Goal: Transaction & Acquisition: Purchase product/service

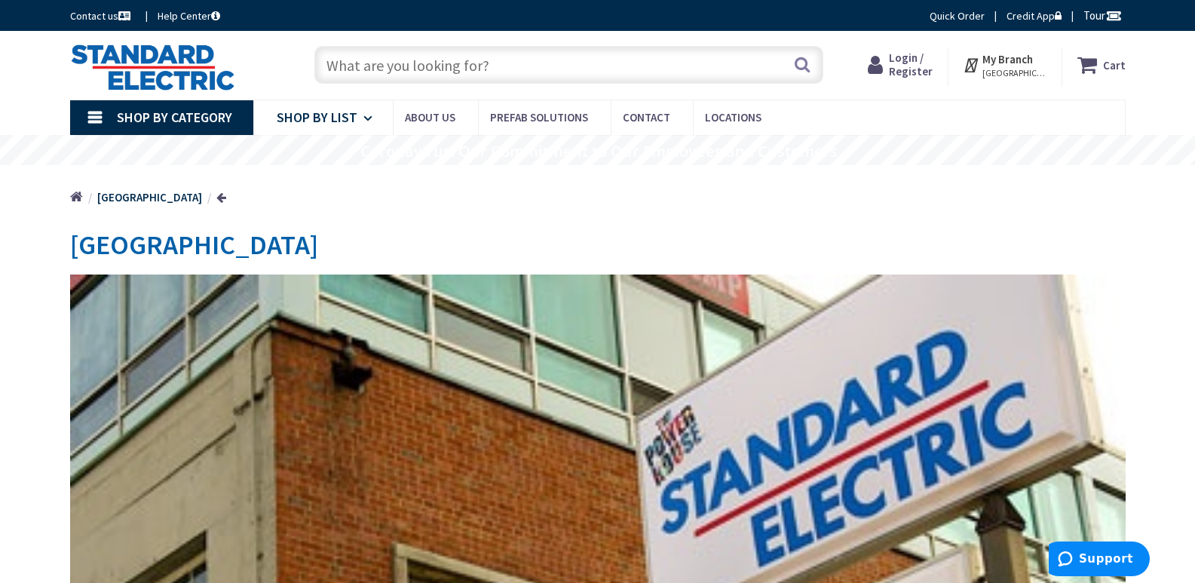
click at [356, 116] on link "Shop By List" at bounding box center [322, 117] width 139 height 35
click at [98, 112] on link "Shop By Category" at bounding box center [161, 117] width 183 height 35
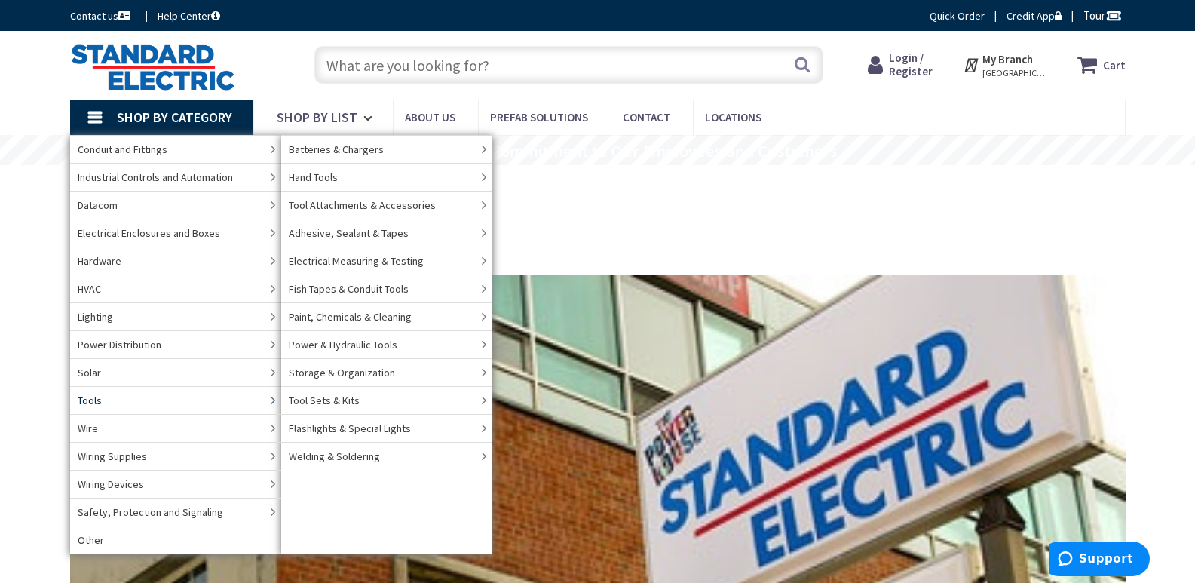
click at [110, 404] on link "Tools" at bounding box center [175, 400] width 211 height 28
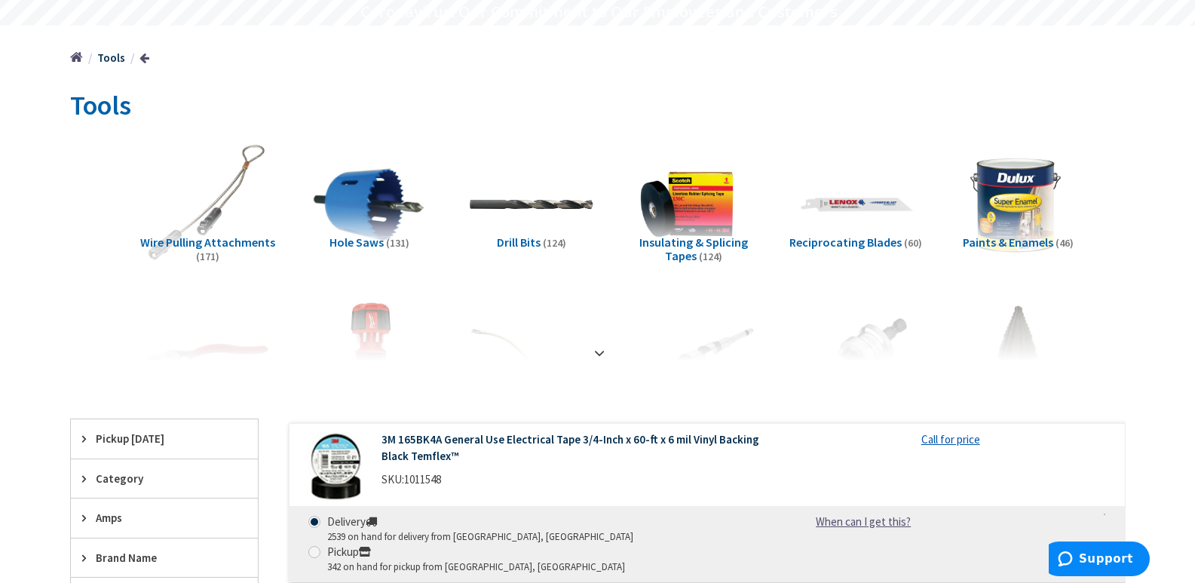
scroll to position [151, 0]
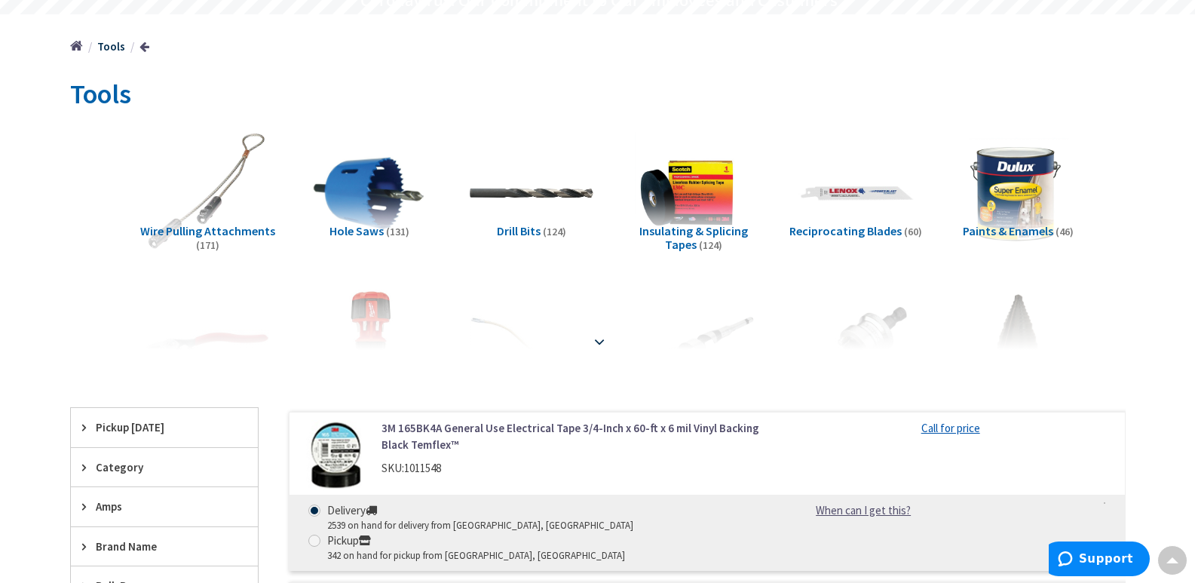
click at [601, 341] on strong at bounding box center [599, 341] width 18 height 17
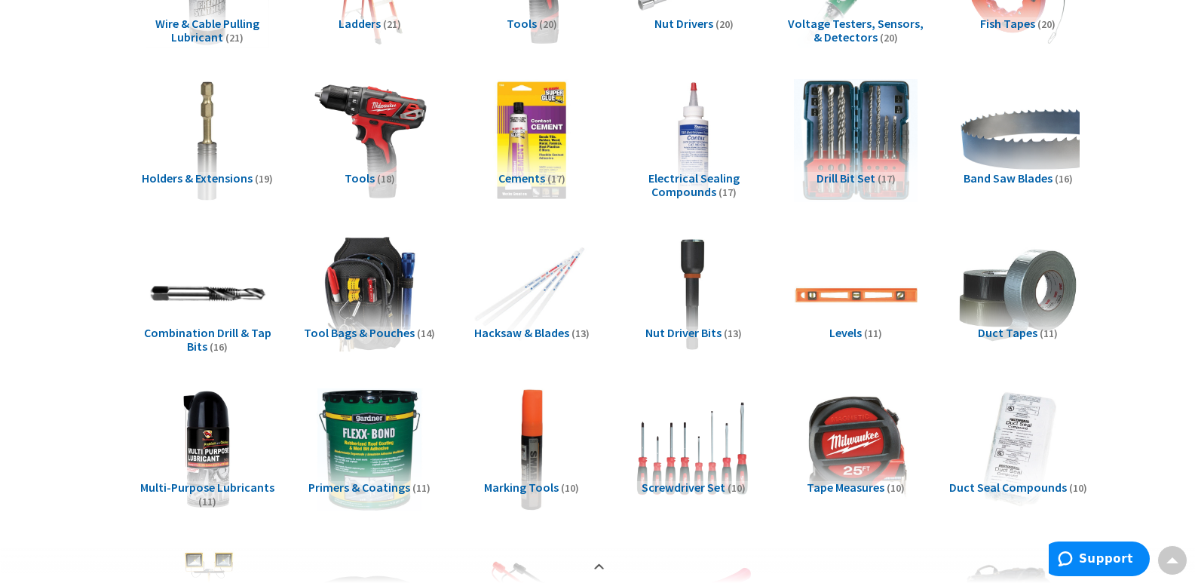
scroll to position [829, 0]
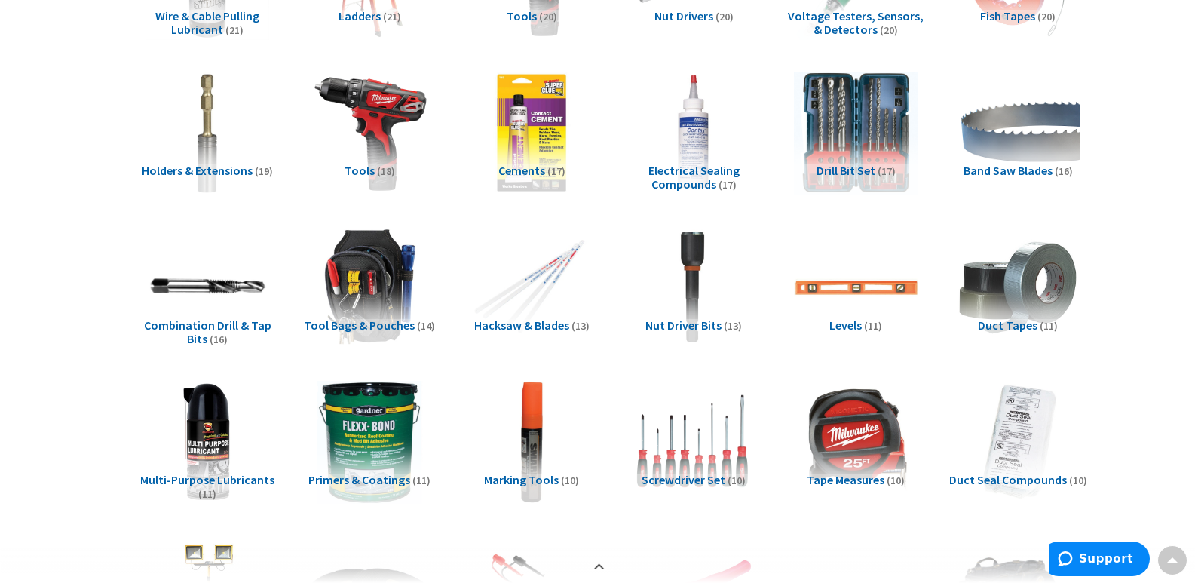
click at [360, 326] on span "Tool Bags & Pouches" at bounding box center [359, 324] width 111 height 15
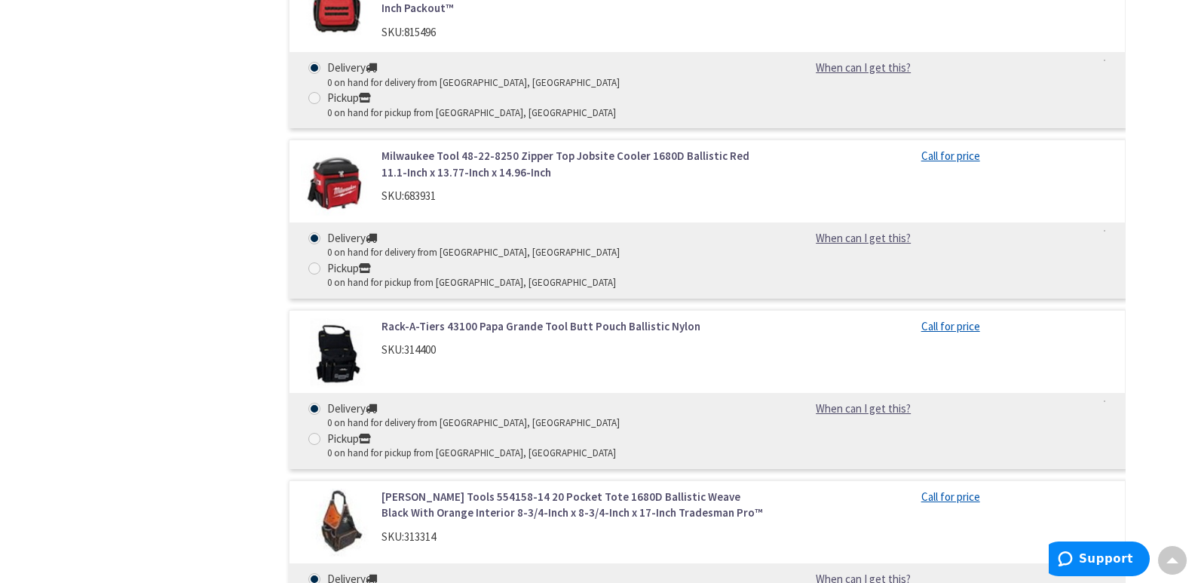
scroll to position [3692, 0]
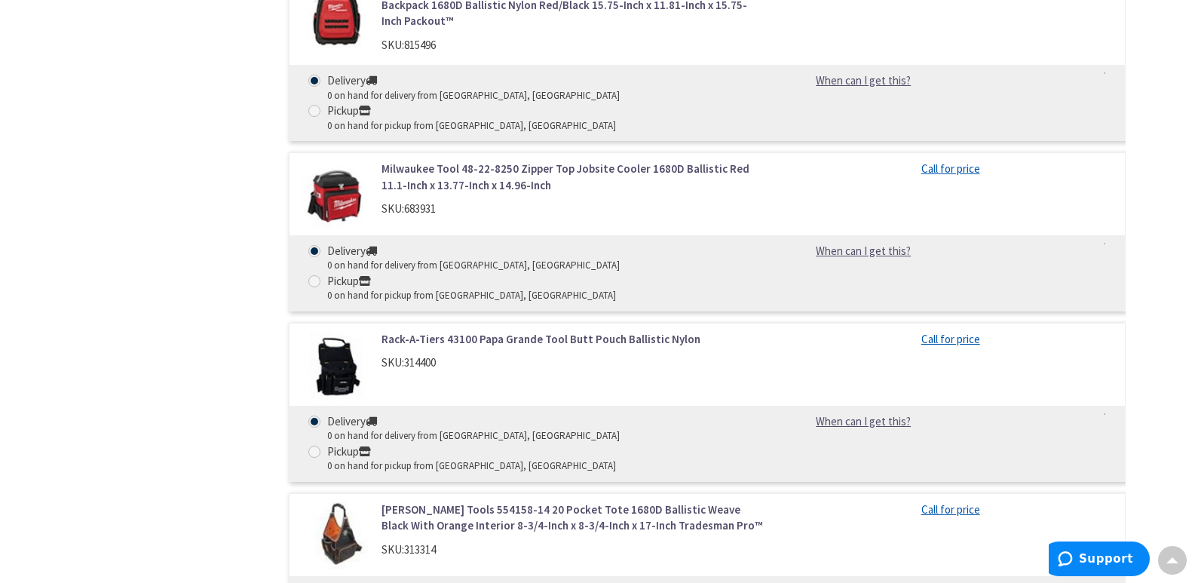
click at [342, 331] on img at bounding box center [336, 366] width 70 height 70
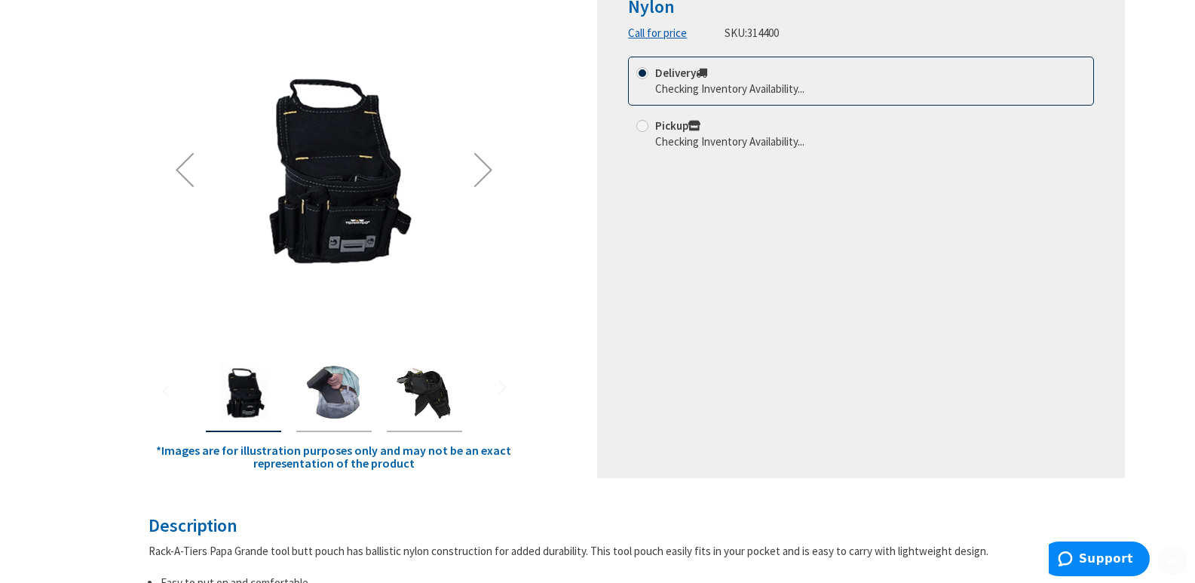
scroll to position [301, 0]
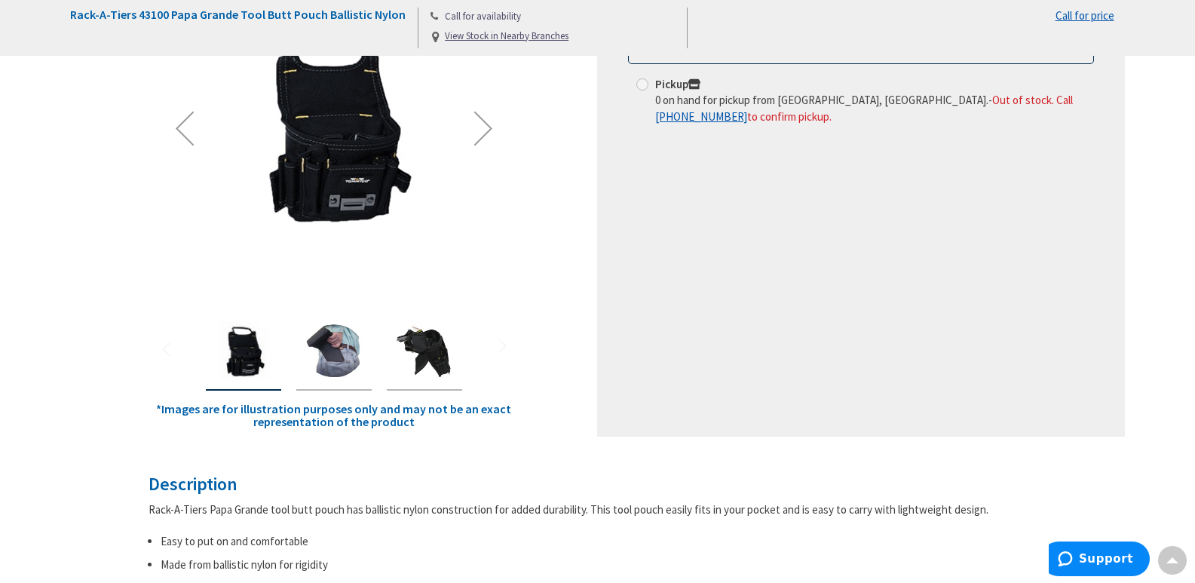
click at [326, 353] on img "Rack-A-Tiers 43100 Papa Grande Tool Butt Pouch Ballistic Nylon" at bounding box center [334, 351] width 60 height 60
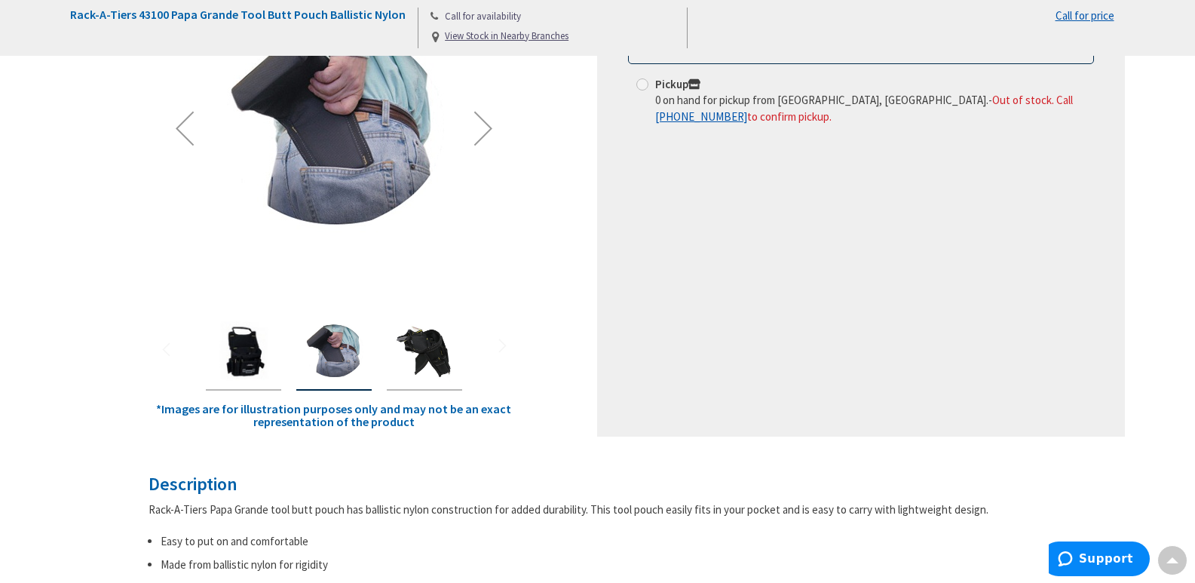
click at [427, 368] on img "Rack-A-Tiers 43100 Papa Grande Tool Butt Pouch Ballistic Nylon" at bounding box center [424, 351] width 60 height 60
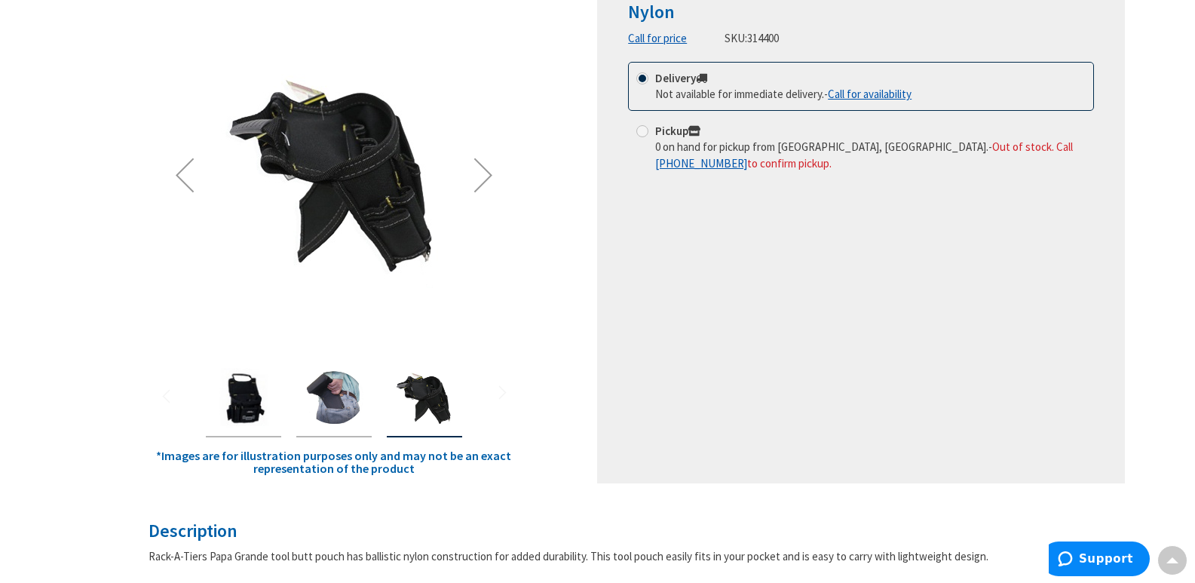
scroll to position [0, 0]
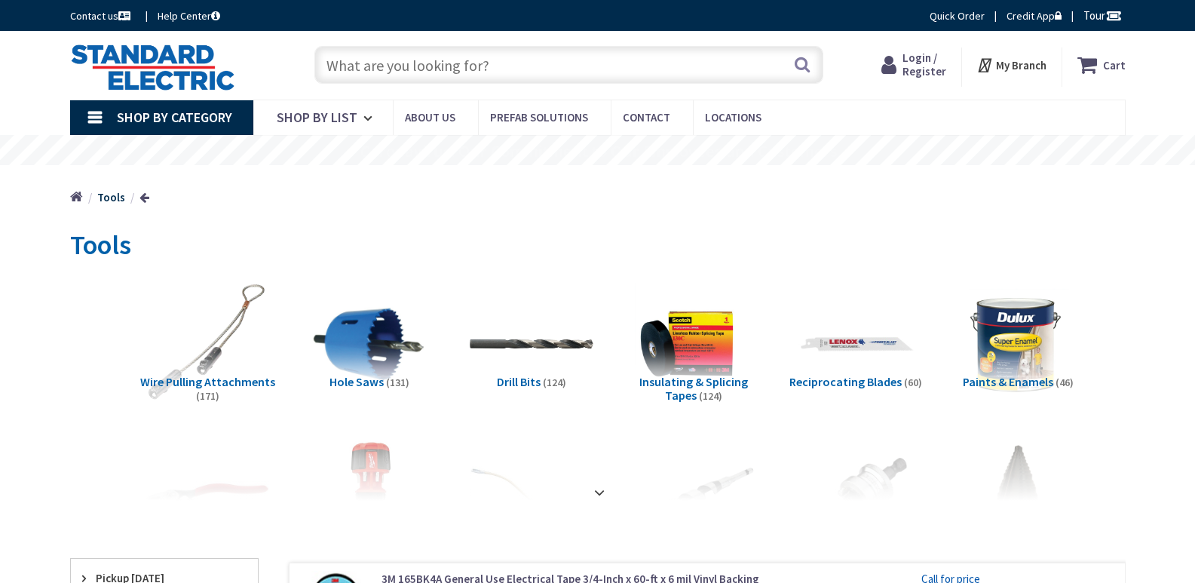
scroll to position [1271, 0]
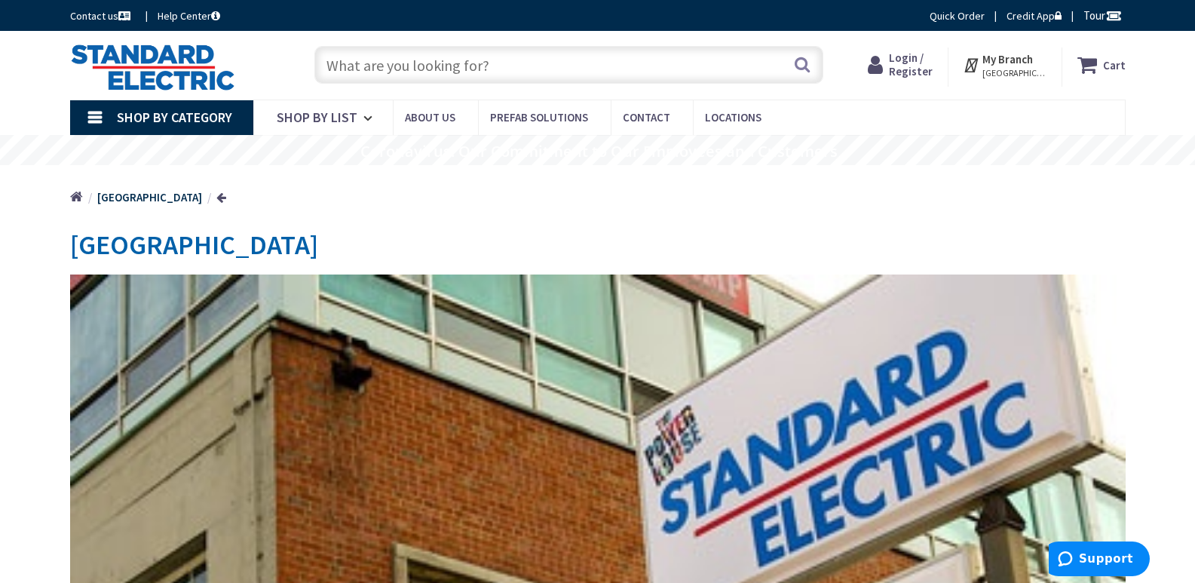
click at [93, 113] on link "Shop By Category" at bounding box center [161, 117] width 183 height 35
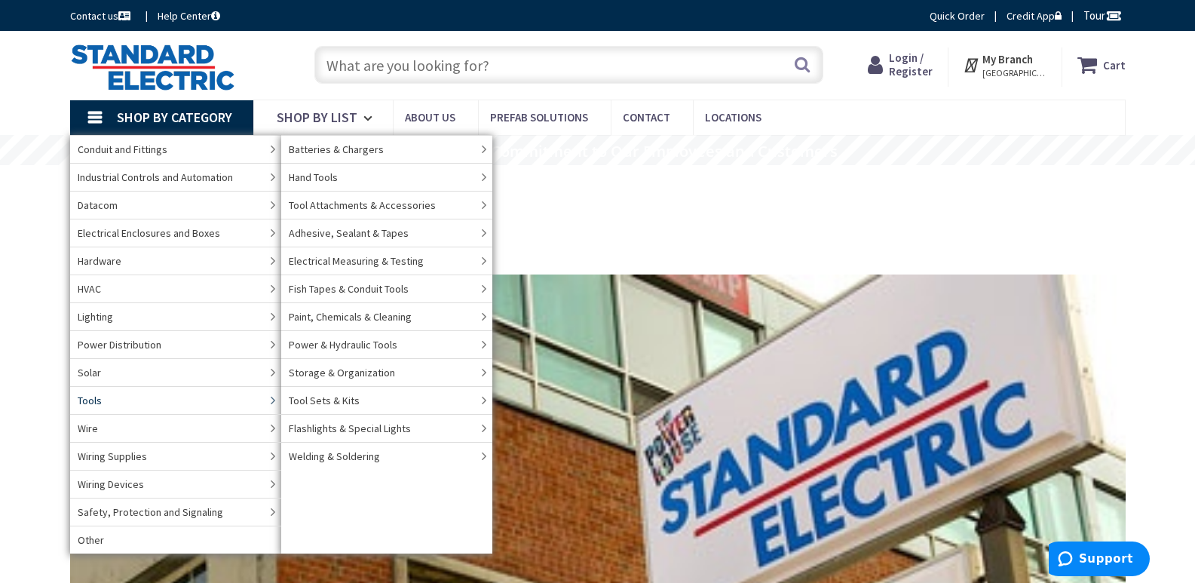
click at [175, 404] on link "Tools" at bounding box center [175, 400] width 211 height 28
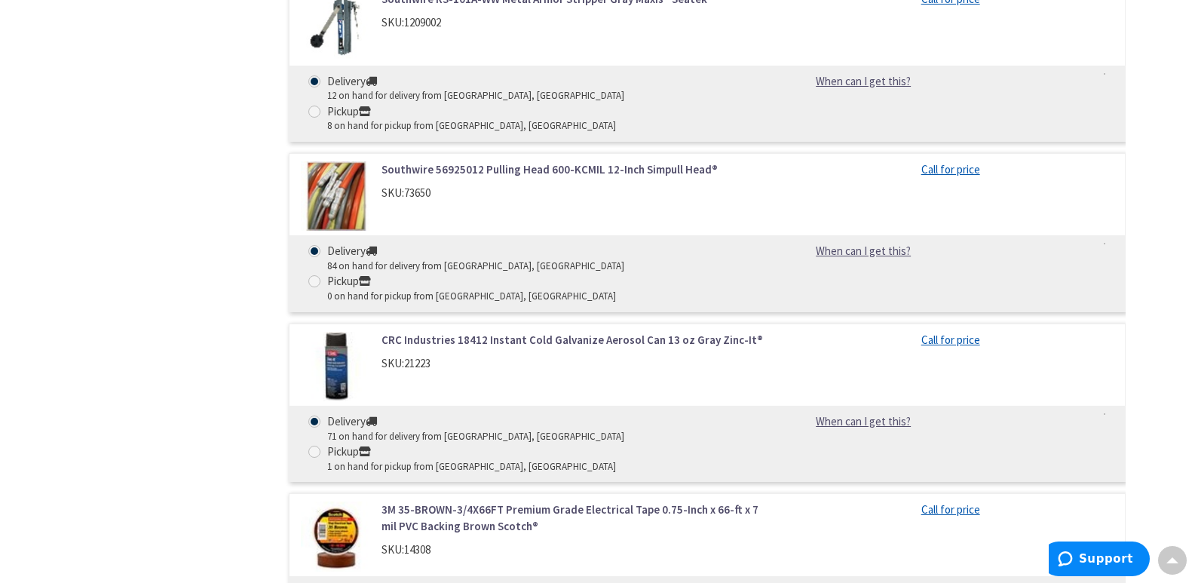
scroll to position [10928, 0]
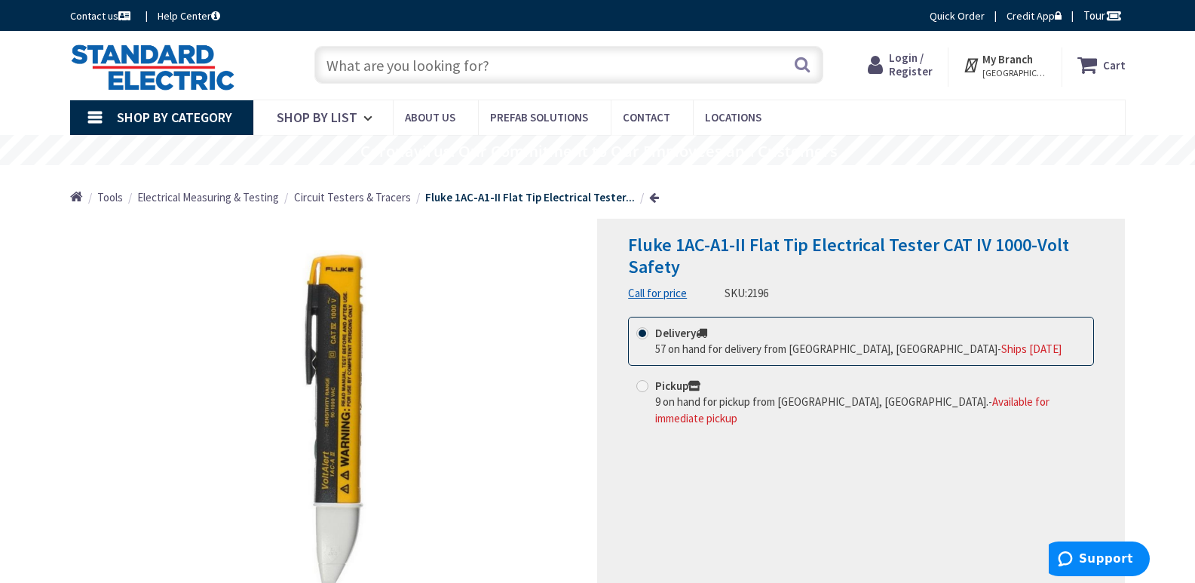
click at [381, 63] on input "text" at bounding box center [568, 65] width 509 height 38
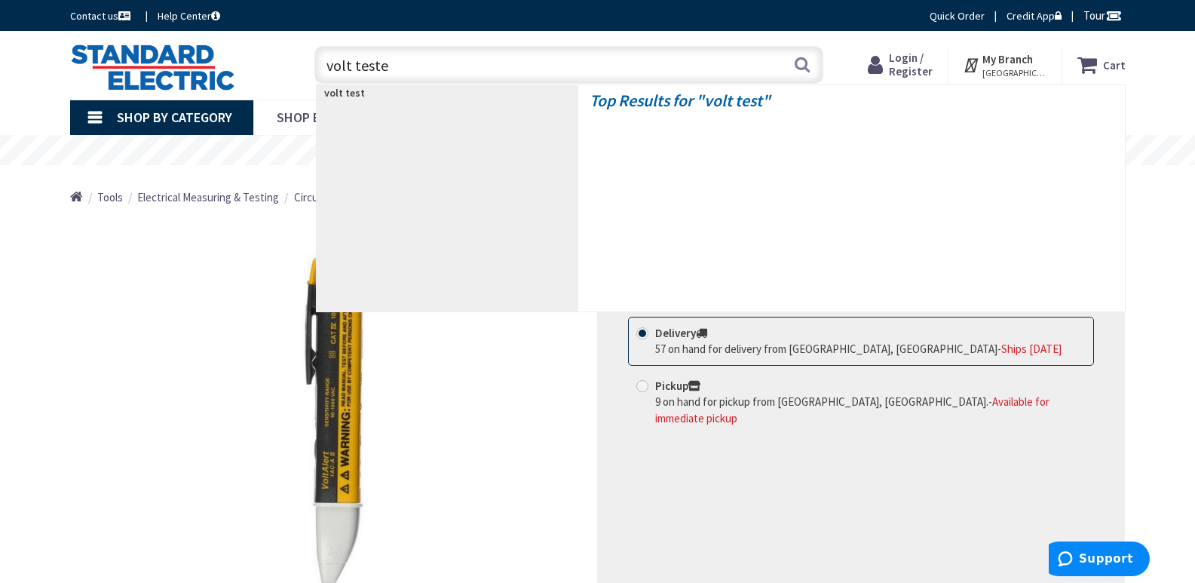
type input "volt tester"
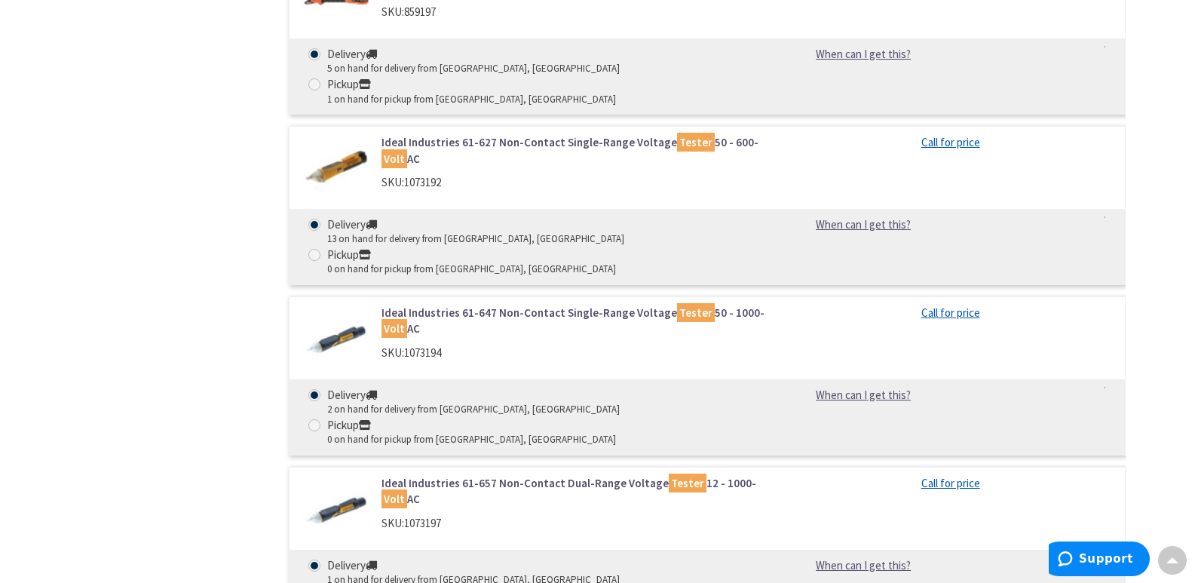
scroll to position [1809, 0]
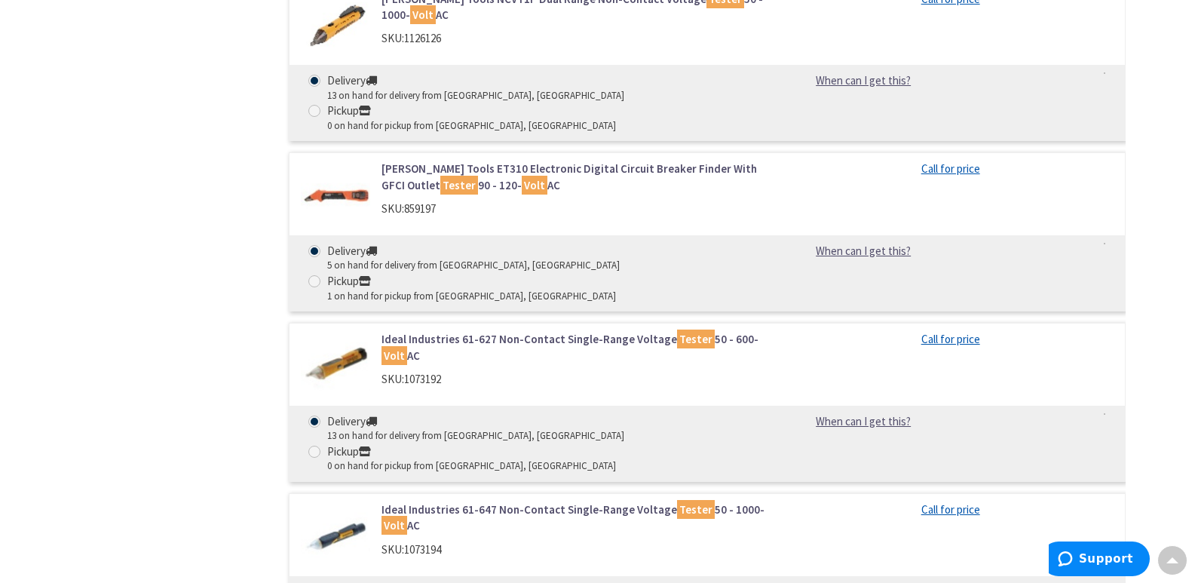
click at [353, 501] on img at bounding box center [336, 536] width 70 height 70
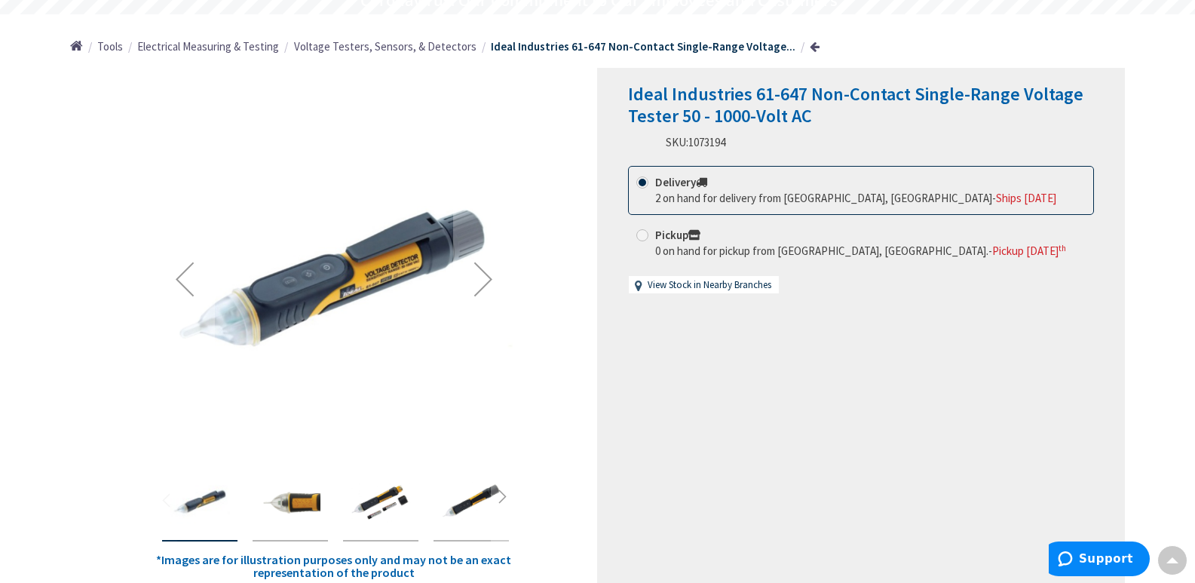
scroll to position [226, 0]
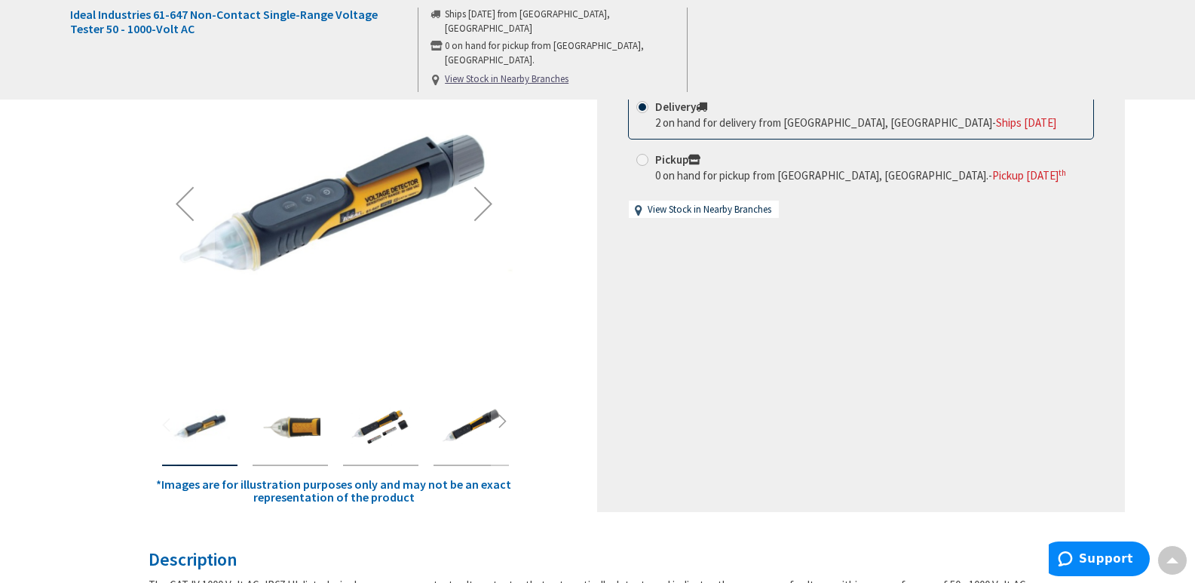
click at [303, 427] on img "Ideal Industries 61-647 Non-Contact Single-Range Voltage Tester 50 - 1000-Volt …" at bounding box center [290, 426] width 60 height 60
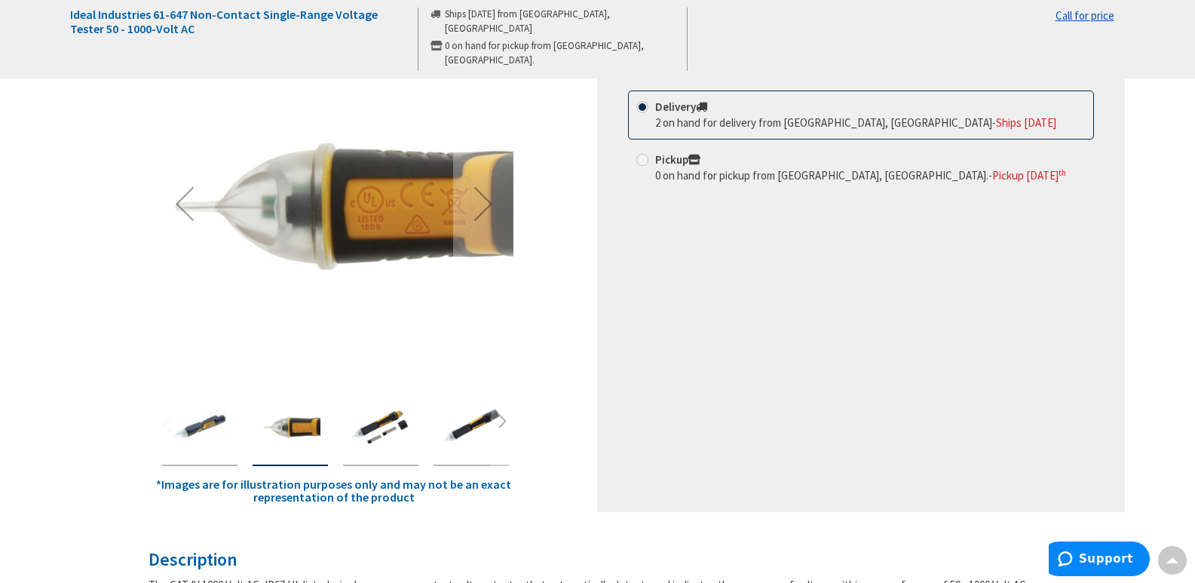
click at [386, 438] on img "Ideal Industries 61-647 Non-Contact Single-Range Voltage Tester 50 - 1000-Volt …" at bounding box center [380, 426] width 60 height 60
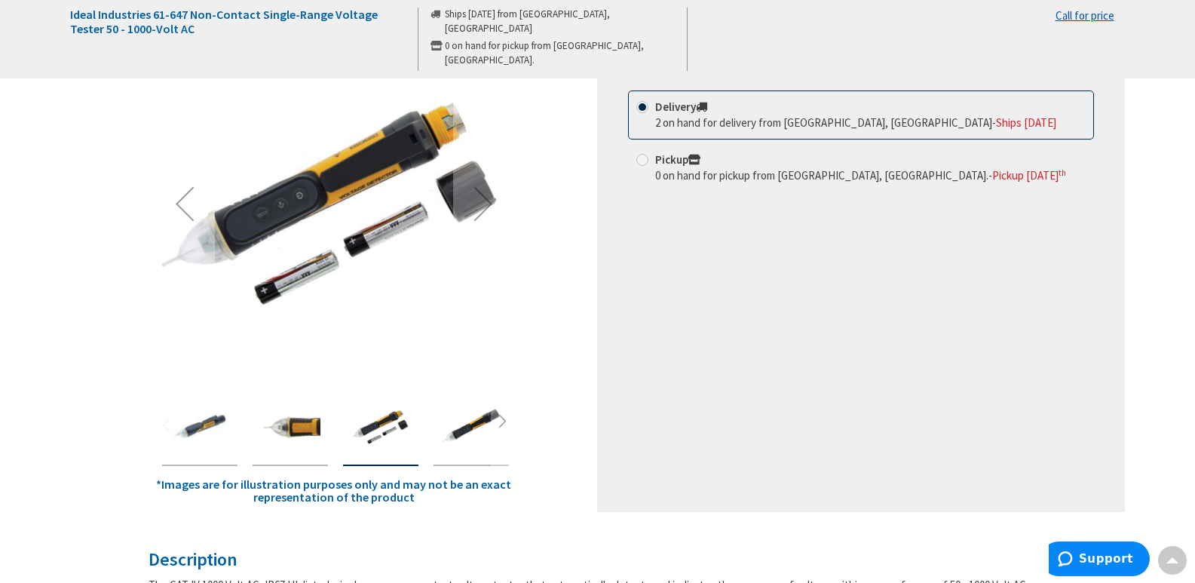
click at [483, 422] on img "Ideal Industries 61-647 Non-Contact Single-Range Voltage Tester 50 - 1000-Volt …" at bounding box center [471, 426] width 60 height 60
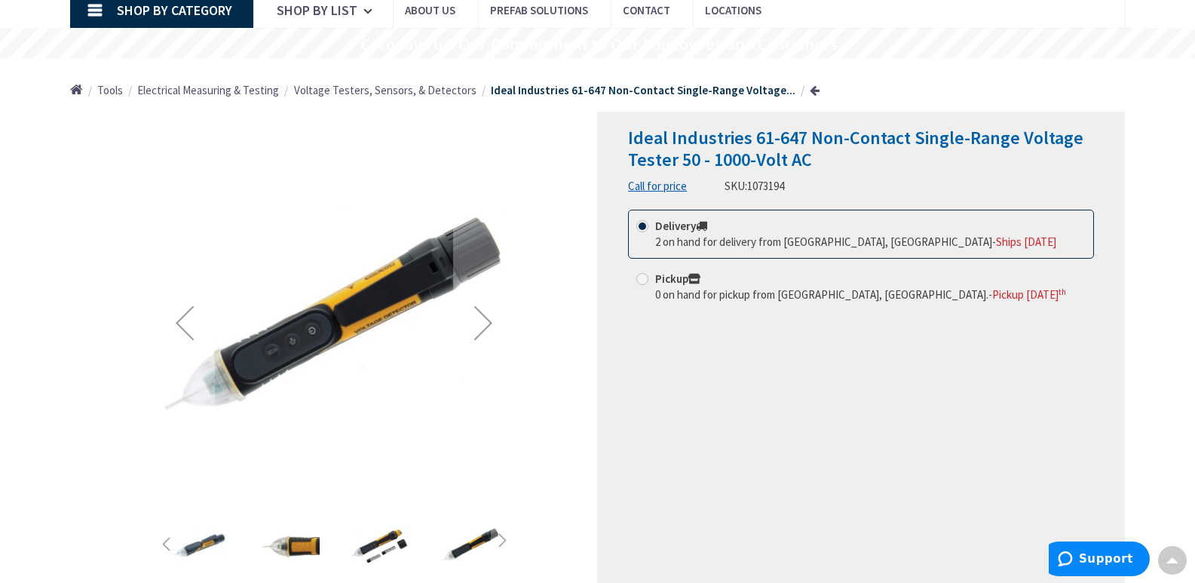
scroll to position [0, 0]
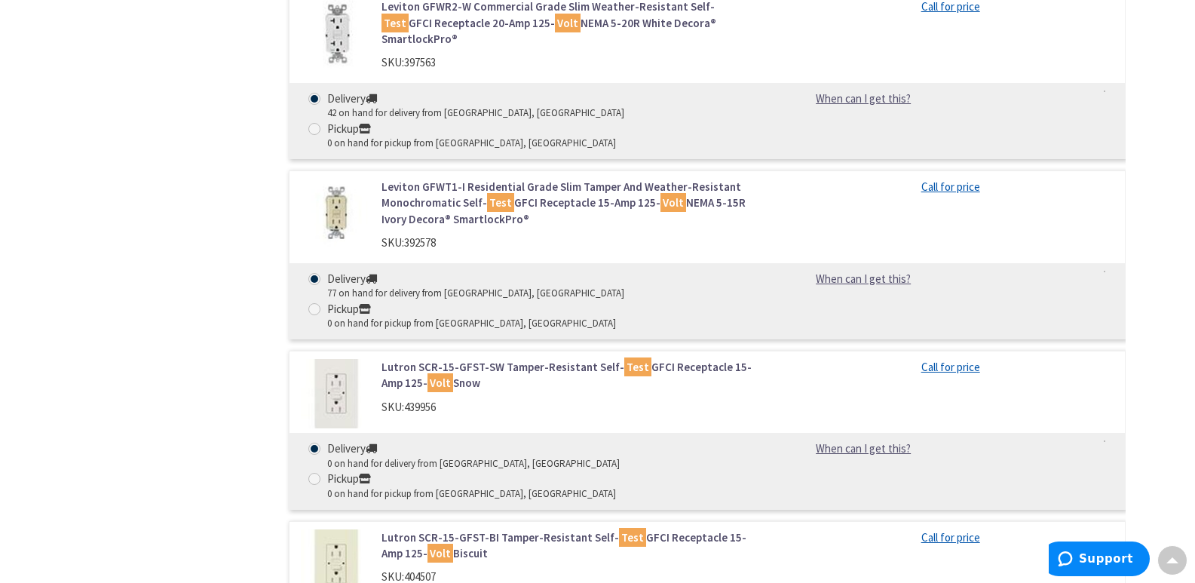
scroll to position [4037, 0]
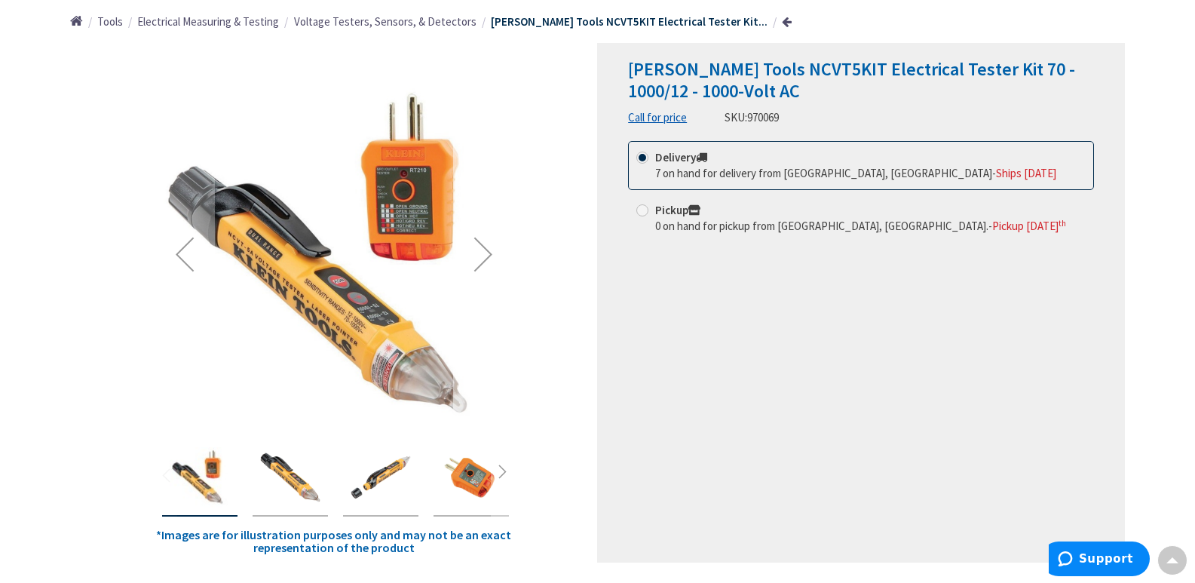
scroll to position [151, 0]
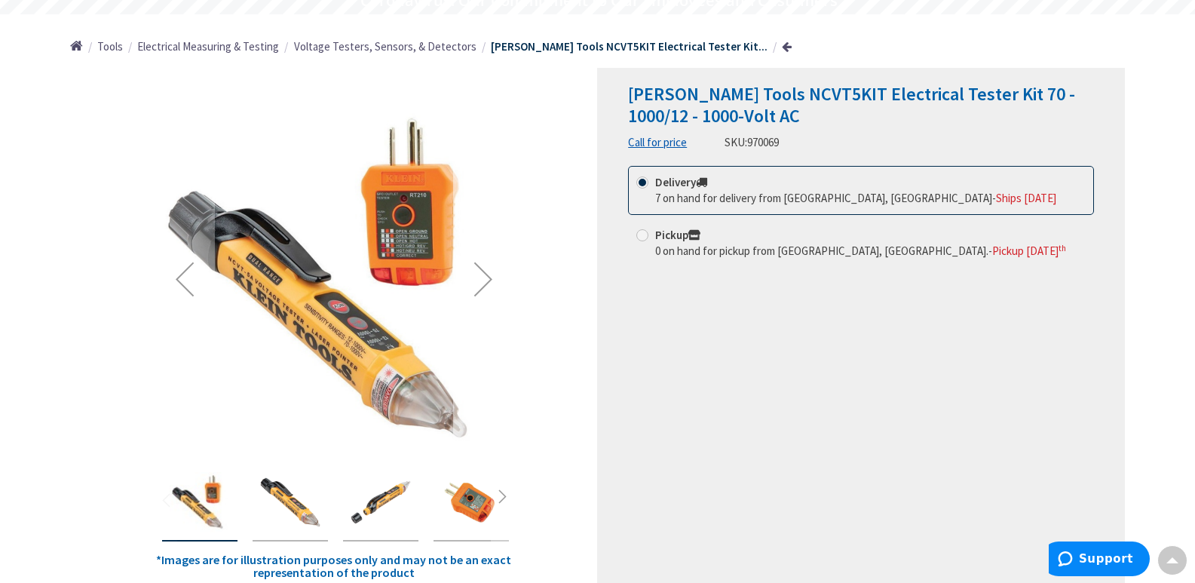
click at [481, 280] on div "Next" at bounding box center [483, 279] width 60 height 60
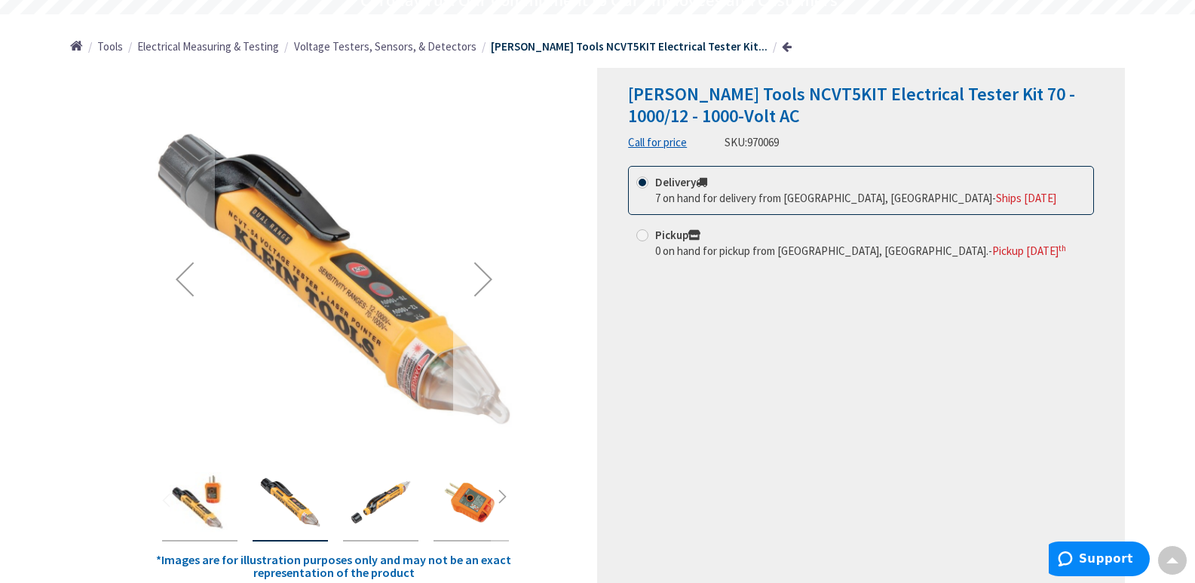
click at [481, 280] on div "Next" at bounding box center [483, 279] width 60 height 60
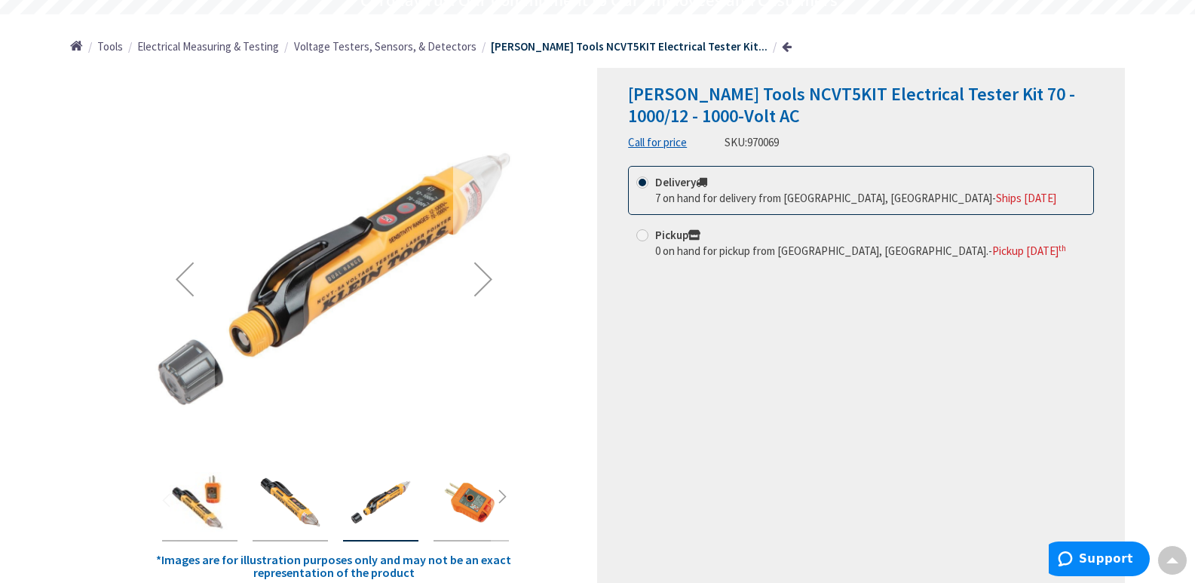
click at [481, 280] on div "Next" at bounding box center [483, 279] width 60 height 60
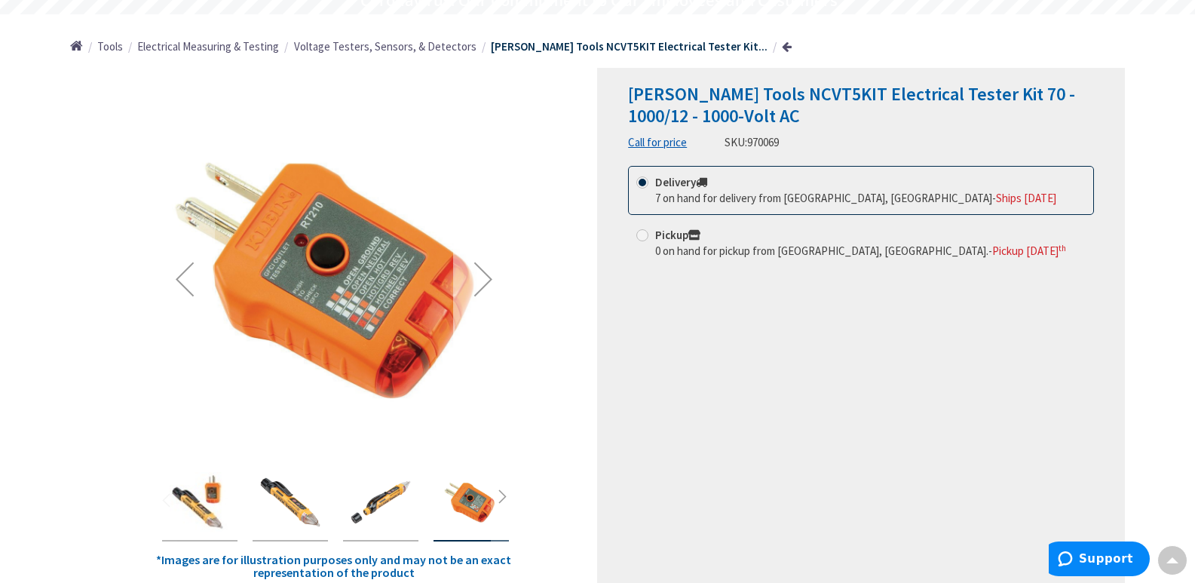
click at [482, 280] on div "Next" at bounding box center [483, 279] width 60 height 60
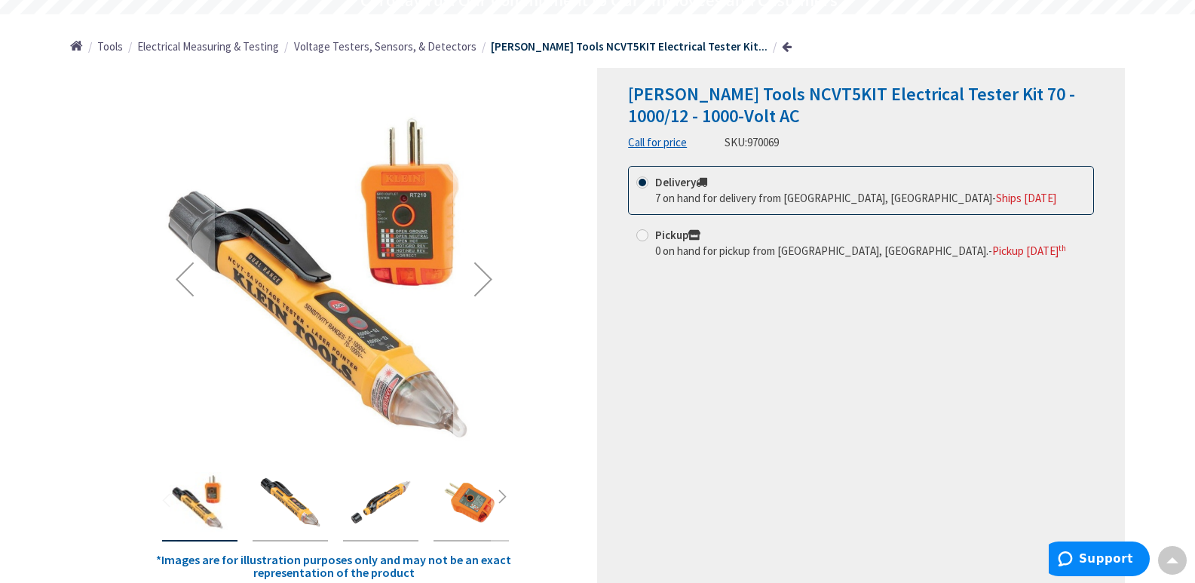
click at [482, 280] on div "Next" at bounding box center [483, 279] width 60 height 60
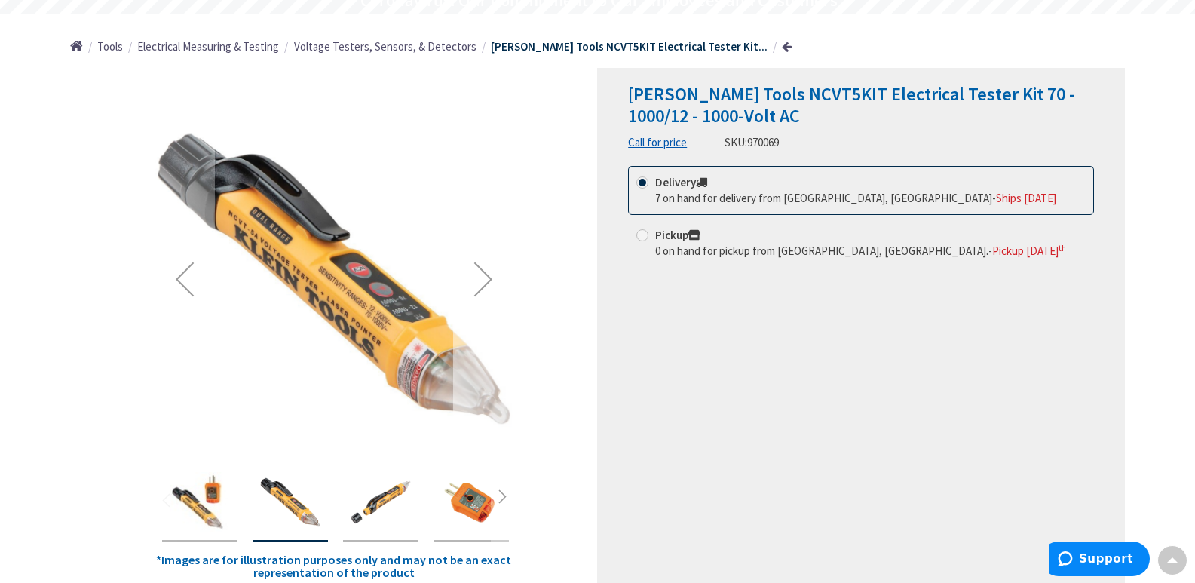
click at [482, 280] on div "Next" at bounding box center [483, 279] width 60 height 60
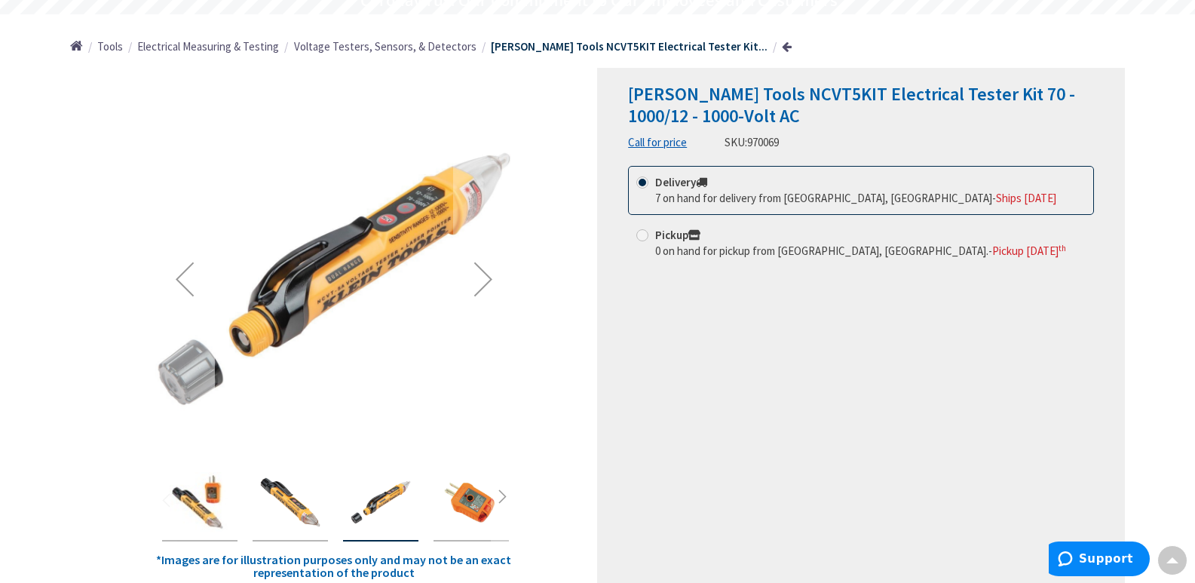
click at [183, 277] on div "Previous" at bounding box center [184, 279] width 60 height 60
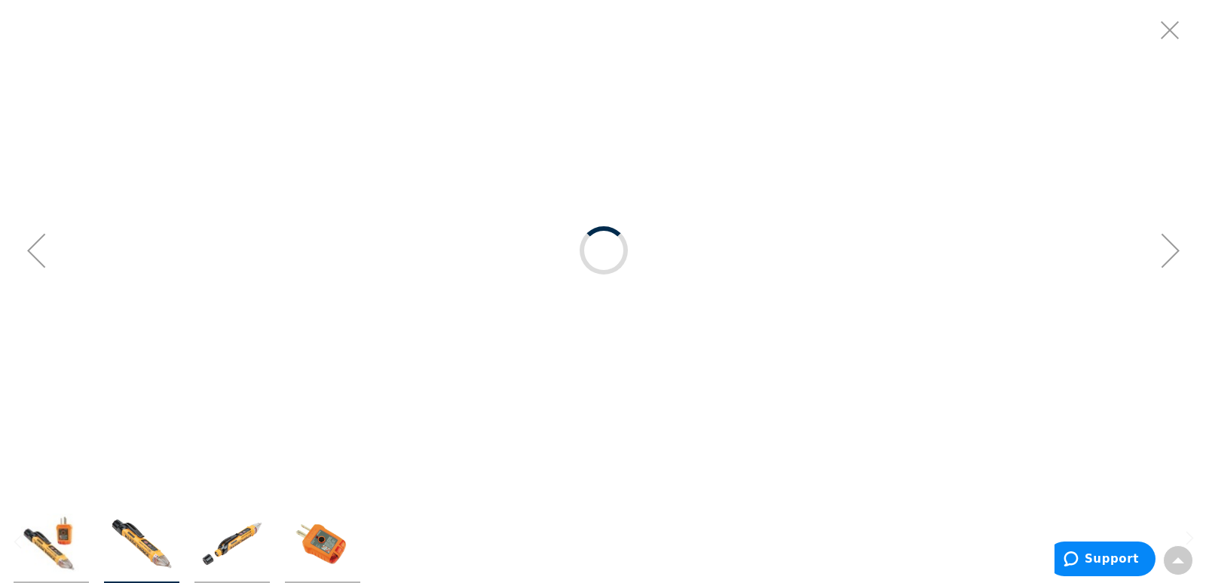
scroll to position [0, 0]
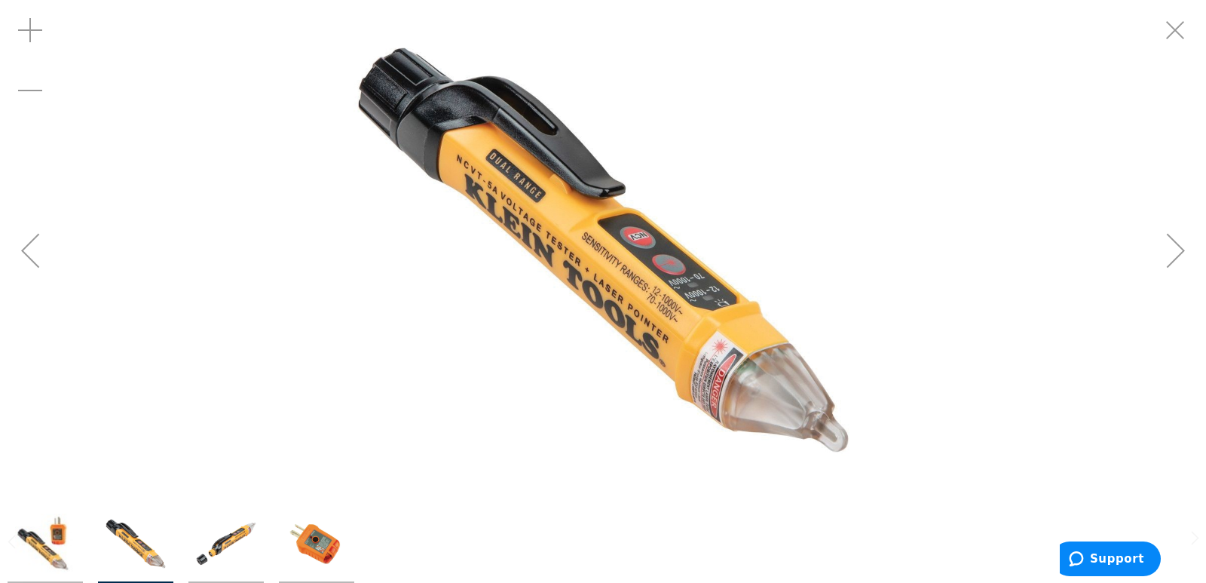
click at [1175, 258] on div "Next" at bounding box center [1176, 250] width 60 height 60
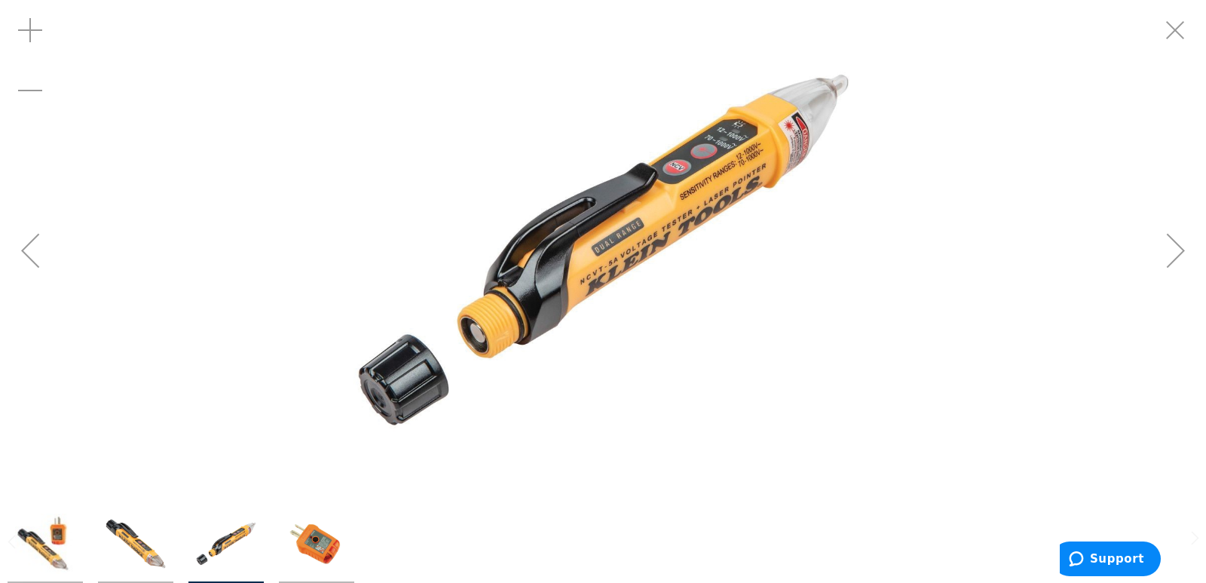
click at [1175, 258] on div "Next" at bounding box center [1176, 250] width 60 height 60
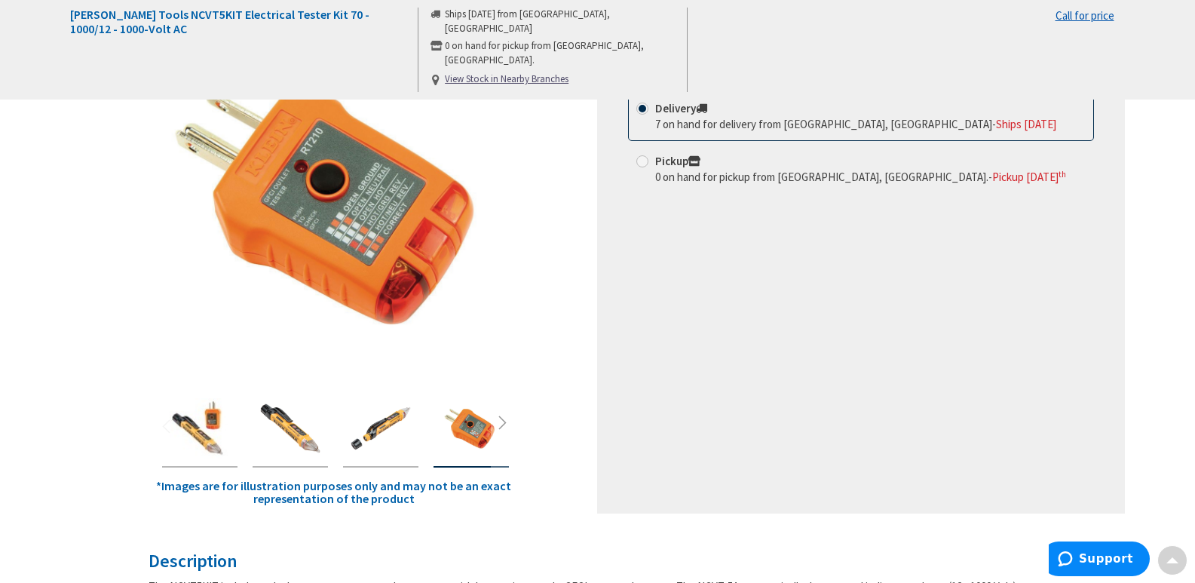
scroll to position [226, 0]
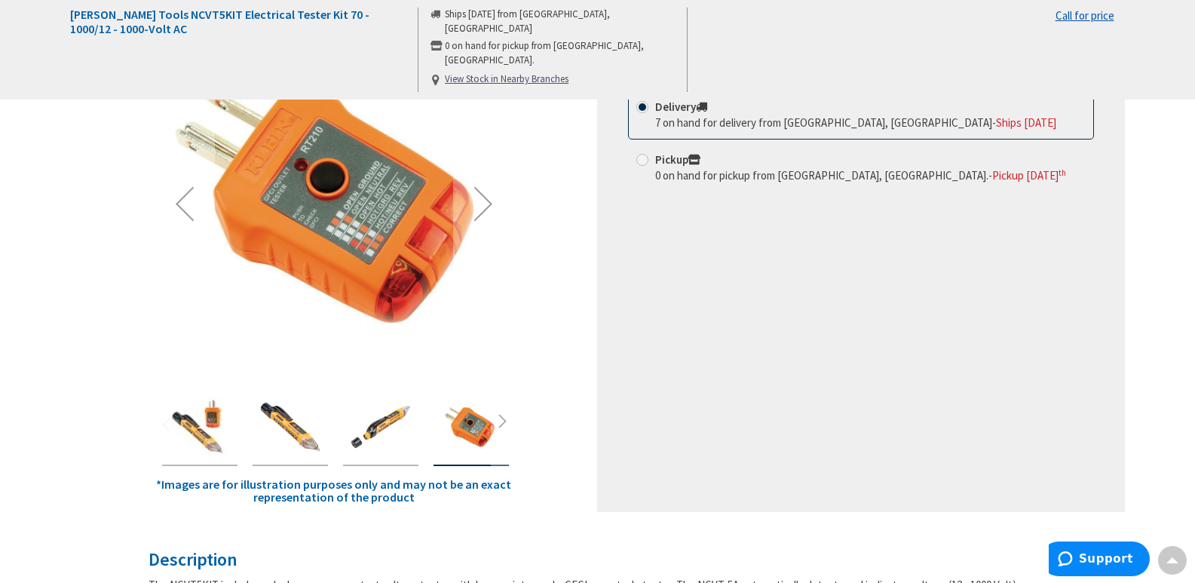
click at [191, 419] on img "Klein Tools NCVT5KIT Electrical Tester Kit 70 - 1000/12 - 1000-Volt AC" at bounding box center [200, 426] width 60 height 60
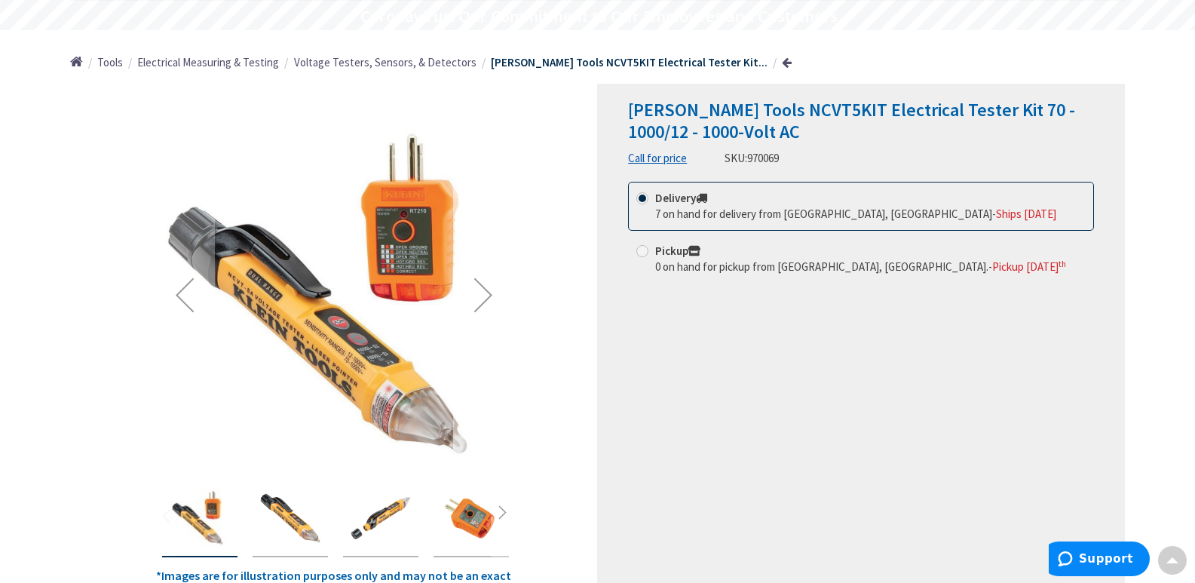
scroll to position [0, 0]
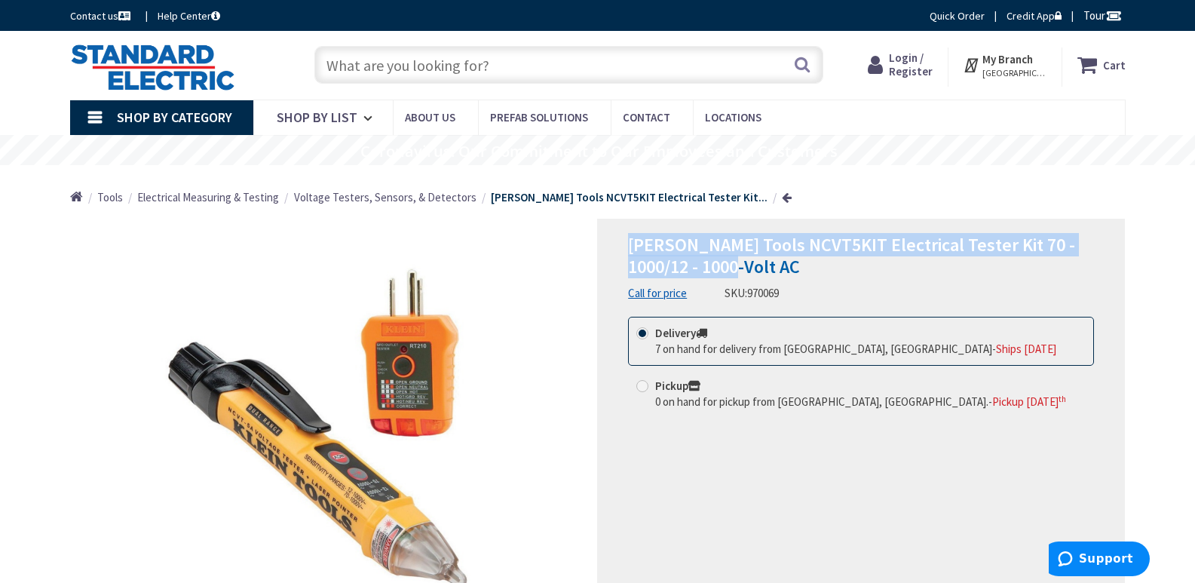
drag, startPoint x: 629, startPoint y: 246, endPoint x: 746, endPoint y: 270, distance: 119.3
click at [746, 270] on h1 "[PERSON_NAME] Tools NCVT5KIT Electrical Tester Kit 70 - 1000/12 - 1000-Volt AC" at bounding box center [861, 256] width 466 height 44
